Goal: Find specific page/section: Find specific page/section

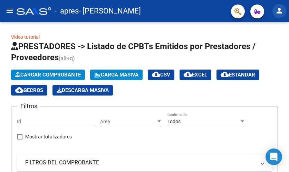
click at [281, 10] on mat-icon "person" at bounding box center [279, 11] width 8 height 8
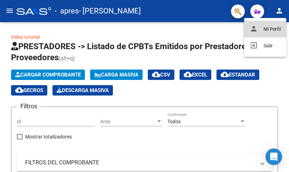
click at [276, 28] on button "person Mi Perfil" at bounding box center [265, 29] width 42 height 17
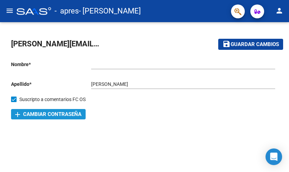
click at [49, 113] on span "add Cambiar Contraseña" at bounding box center [48, 114] width 66 height 6
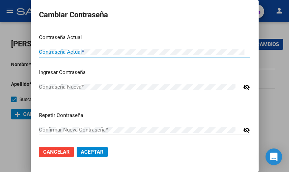
click at [49, 151] on span "Cancelar" at bounding box center [56, 152] width 27 height 6
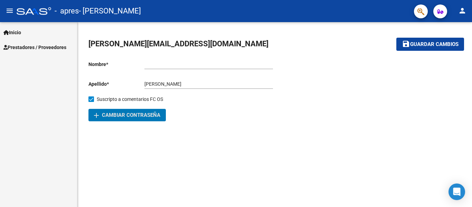
click at [34, 48] on span "Prestadores / Proveedores" at bounding box center [34, 48] width 63 height 8
click at [238, 171] on mat-sidenav-content "[EMAIL_ADDRESS][DOMAIN_NAME] save Guardar cambios Nombre * Ingresar nombre [PER…" at bounding box center [274, 114] width 394 height 185
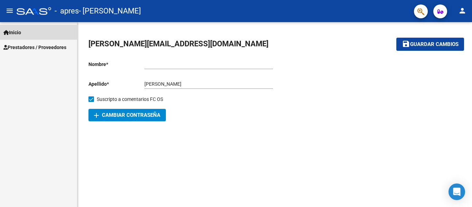
click at [18, 31] on span "Inicio" at bounding box center [12, 33] width 18 height 8
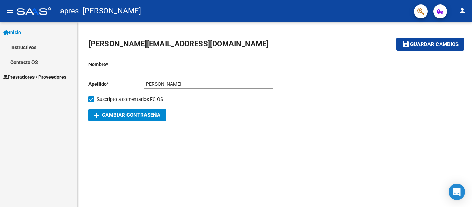
click at [18, 31] on span "Inicio" at bounding box center [12, 33] width 18 height 8
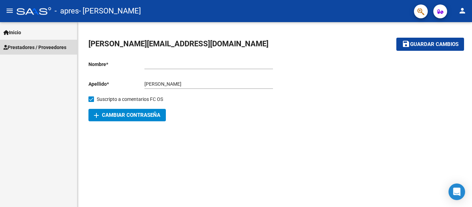
click at [58, 47] on span "Prestadores / Proveedores" at bounding box center [34, 48] width 63 height 8
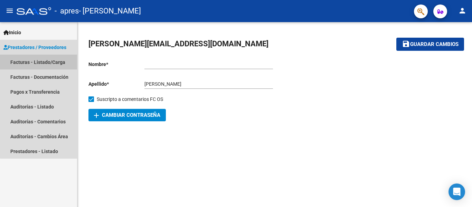
click at [50, 59] on link "Facturas - Listado/Carga" at bounding box center [38, 62] width 77 height 15
